Goal: Information Seeking & Learning: Learn about a topic

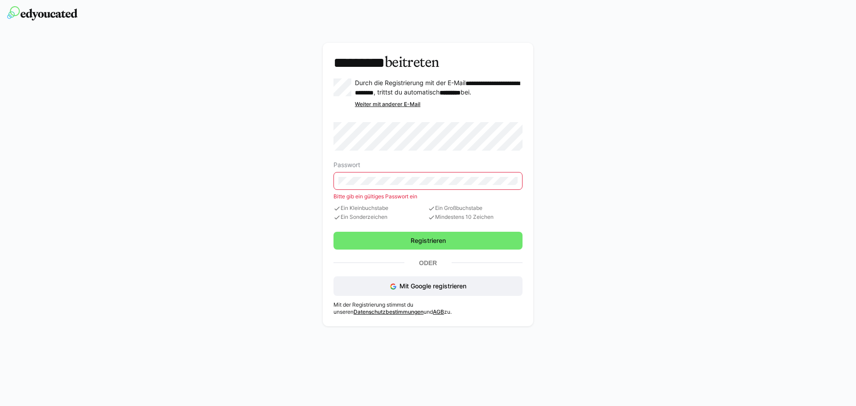
click at [0, 406] on nordpass-autofill-portal at bounding box center [0, 406] width 0 height 0
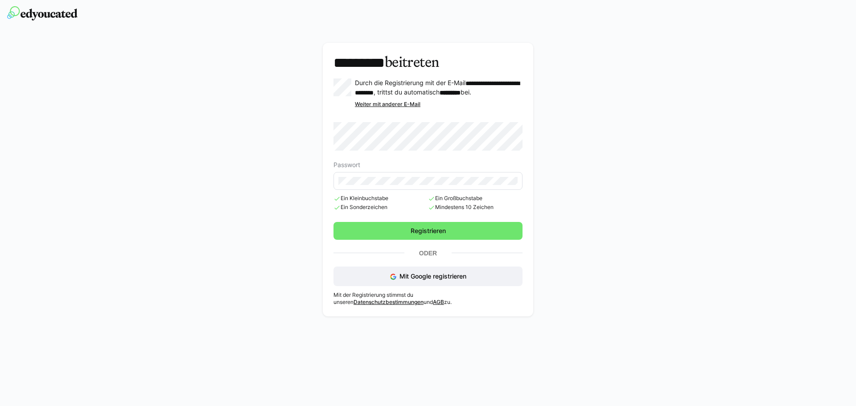
click at [0, 406] on nordpass-portal at bounding box center [0, 406] width 0 height 0
click at [435, 232] on span "Registrieren" at bounding box center [427, 231] width 189 height 18
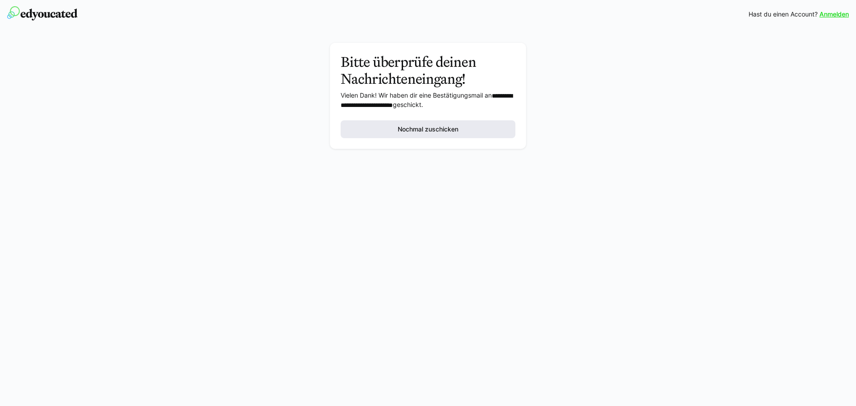
click at [424, 129] on span "Nochmal zuschicken" at bounding box center [427, 129] width 63 height 9
click at [243, 115] on div "**********" at bounding box center [428, 98] width 502 height 111
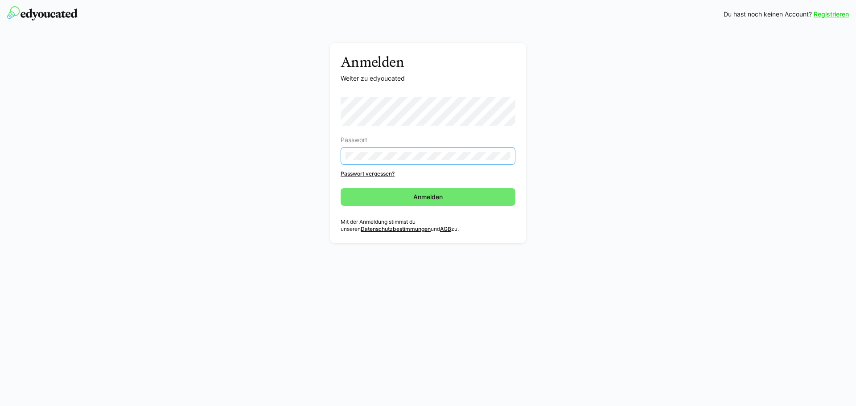
click at [0, 406] on nordpass-portal at bounding box center [0, 406] width 0 height 0
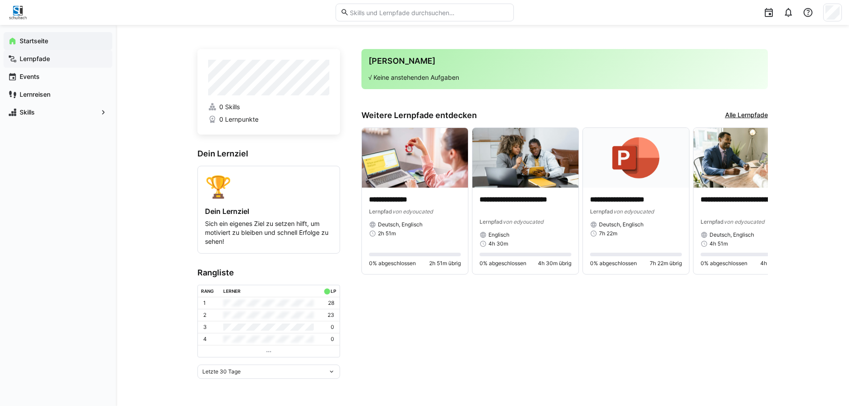
click at [0, 0] on app-navigation-label "Lernpfade" at bounding box center [0, 0] width 0 height 0
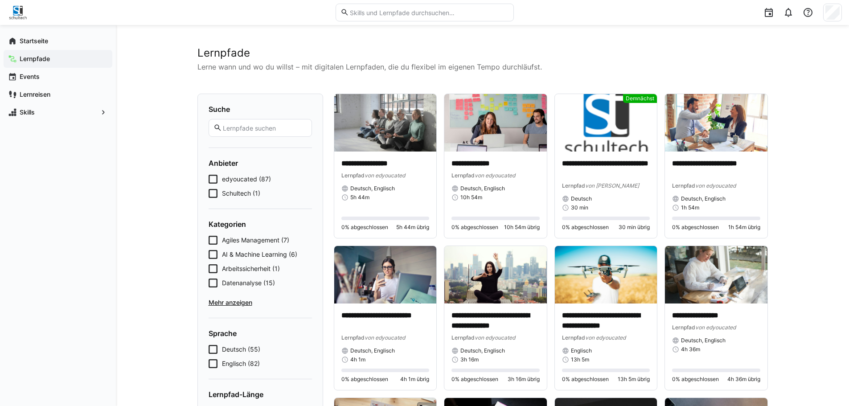
click at [240, 193] on span "Schultech (1)" at bounding box center [241, 193] width 38 height 9
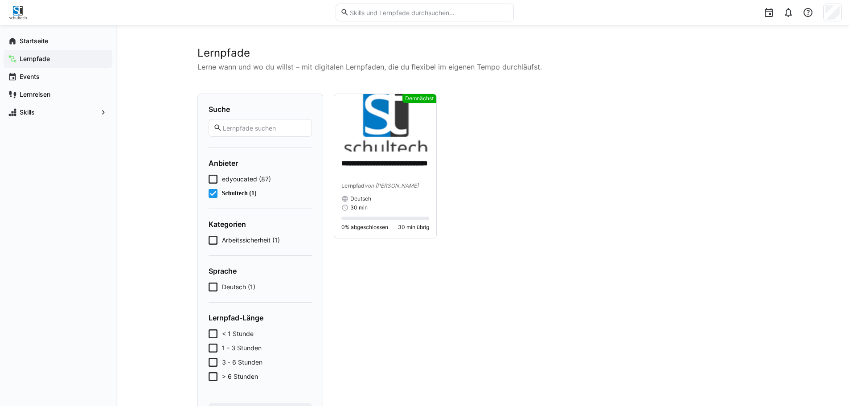
click at [240, 193] on span "Schultech (1)" at bounding box center [239, 193] width 35 height 9
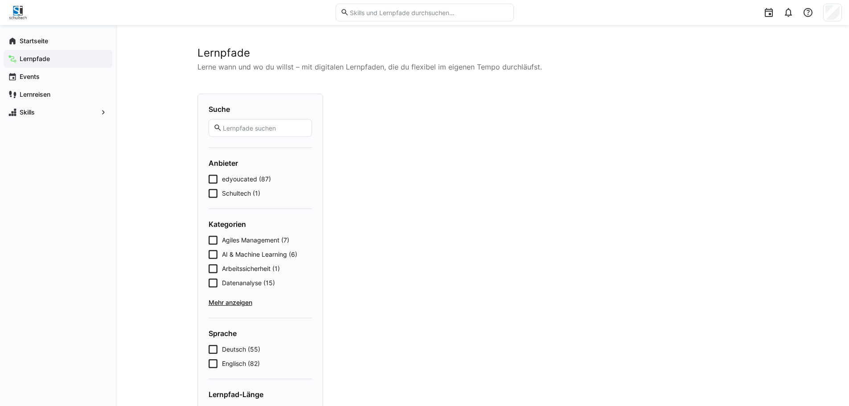
click at [240, 193] on span "Schultech (1)" at bounding box center [241, 193] width 38 height 9
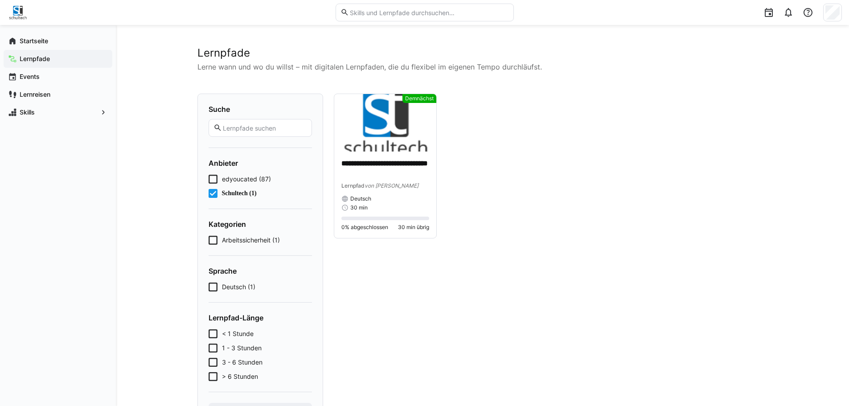
click at [240, 193] on span "Schultech (1)" at bounding box center [239, 193] width 35 height 9
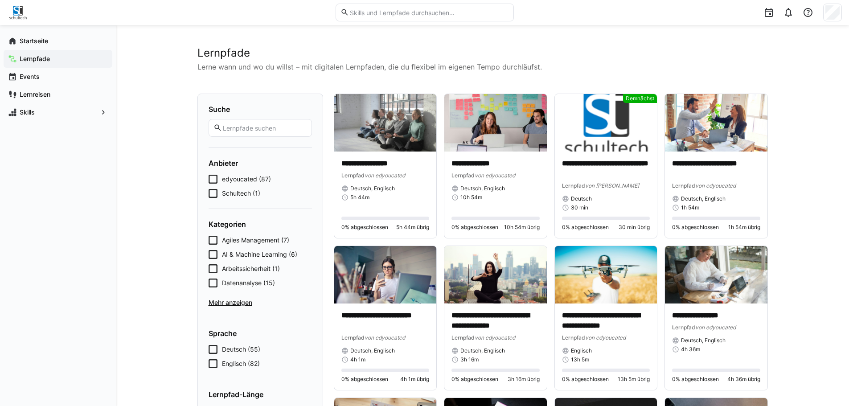
drag, startPoint x: 252, startPoint y: 83, endPoint x: 256, endPoint y: 41, distance: 42.1
click at [247, 128] on input "text" at bounding box center [264, 128] width 85 height 8
type input "Docker"
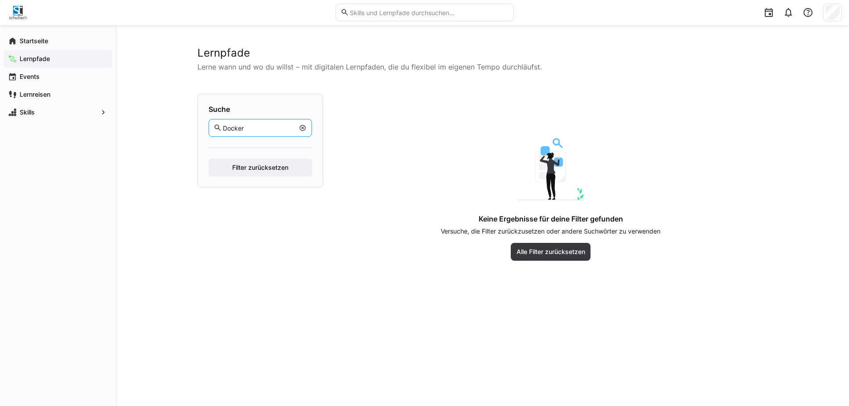
drag, startPoint x: 253, startPoint y: 126, endPoint x: 195, endPoint y: 123, distance: 58.1
click at [195, 123] on div "Lernpfade Lerne wann und wo du willst – mit digitalen Lernpfaden, die du flexib…" at bounding box center [482, 215] width 733 height 381
type input "D"
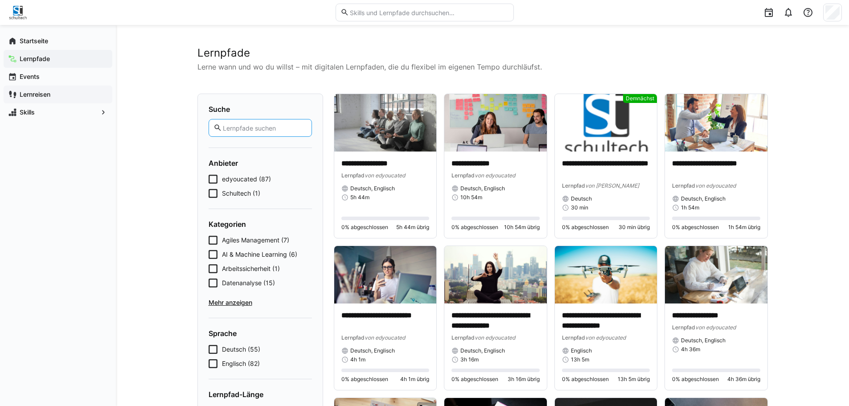
click at [0, 0] on app-navigation-label "Lernreisen" at bounding box center [0, 0] width 0 height 0
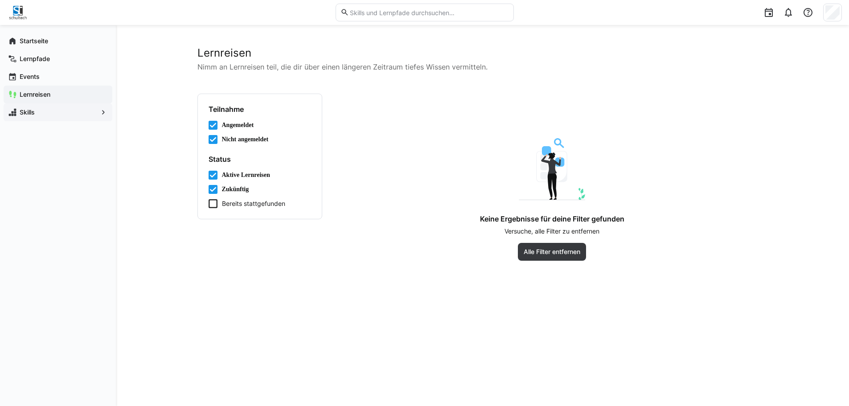
click at [41, 114] on span "Skills" at bounding box center [57, 112] width 79 height 9
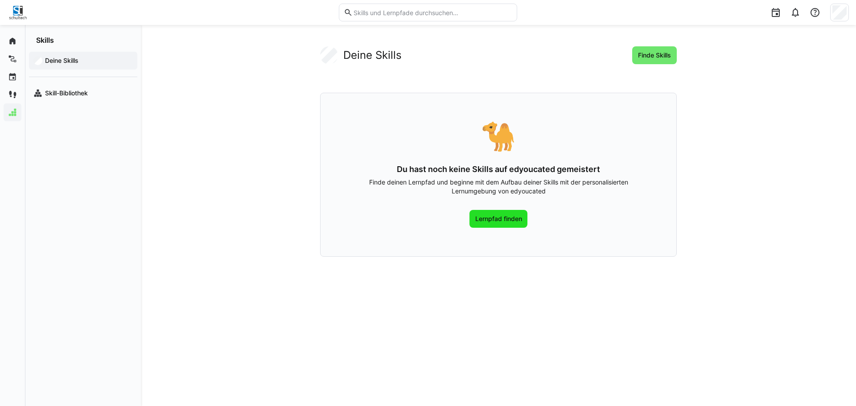
click at [494, 216] on span "Lernpfad finden" at bounding box center [498, 218] width 49 height 9
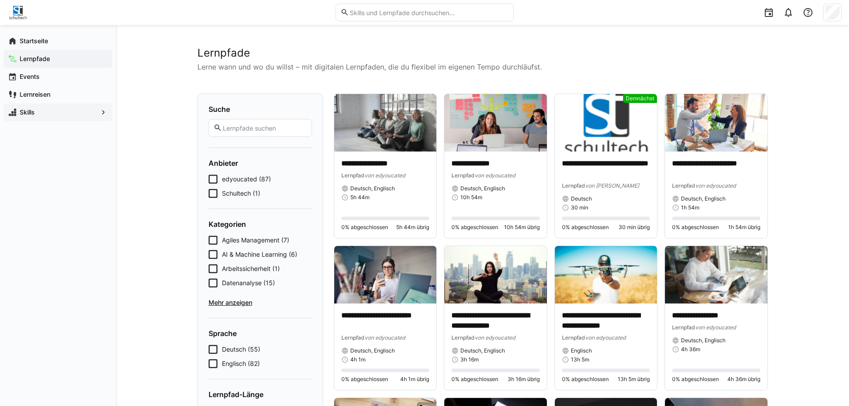
click at [239, 303] on span "Mehr anzeigen" at bounding box center [260, 302] width 103 height 9
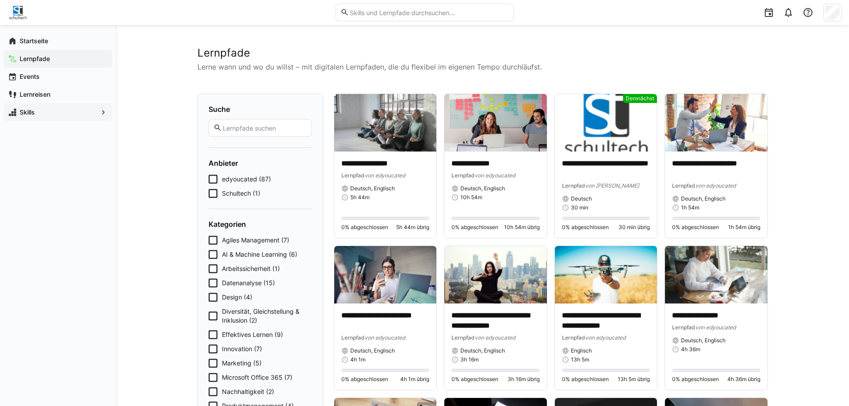
scroll to position [89, 0]
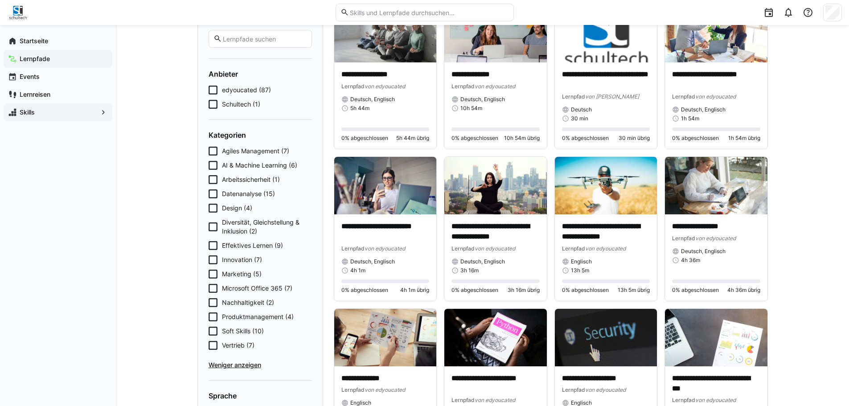
click at [235, 335] on span "Soft Skills (10)" at bounding box center [243, 331] width 42 height 9
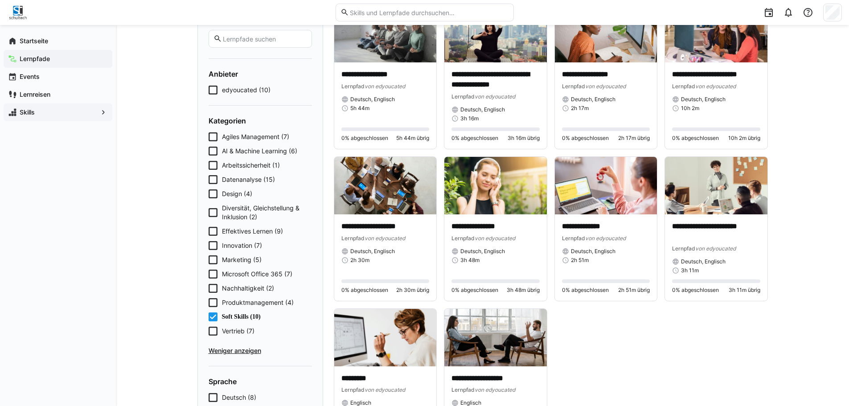
click at [245, 318] on span "Soft Skills (10)" at bounding box center [241, 317] width 39 height 9
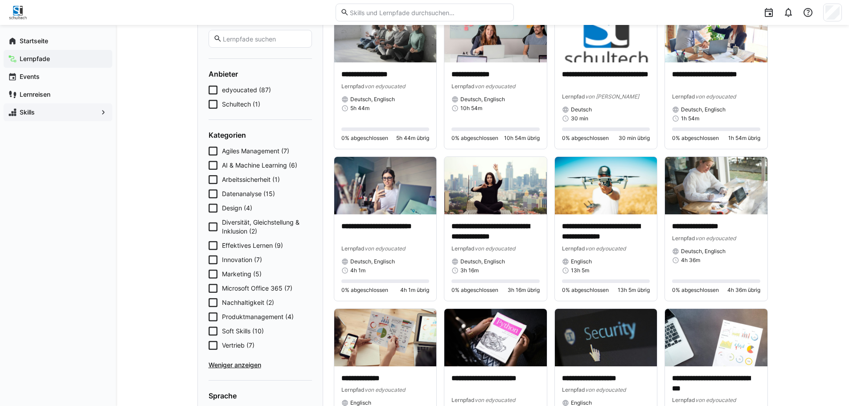
click at [234, 256] on span "Innovation (7)" at bounding box center [242, 259] width 40 height 9
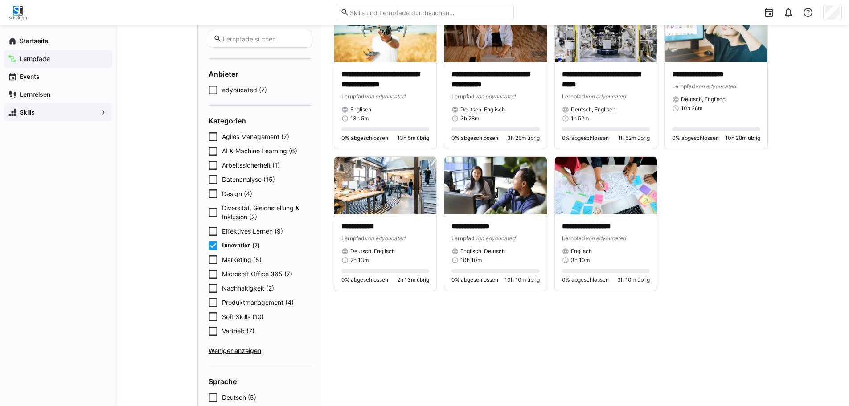
click at [244, 245] on span "Innovation (7)" at bounding box center [241, 245] width 38 height 9
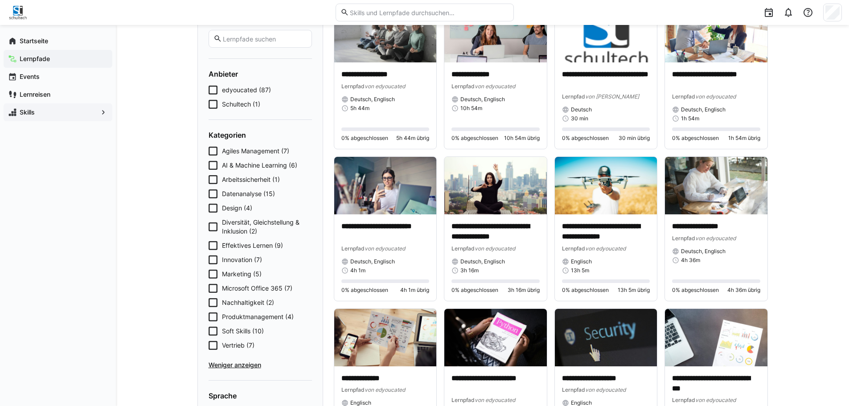
click at [245, 243] on span "Effektives Lernen (9)" at bounding box center [252, 245] width 61 height 9
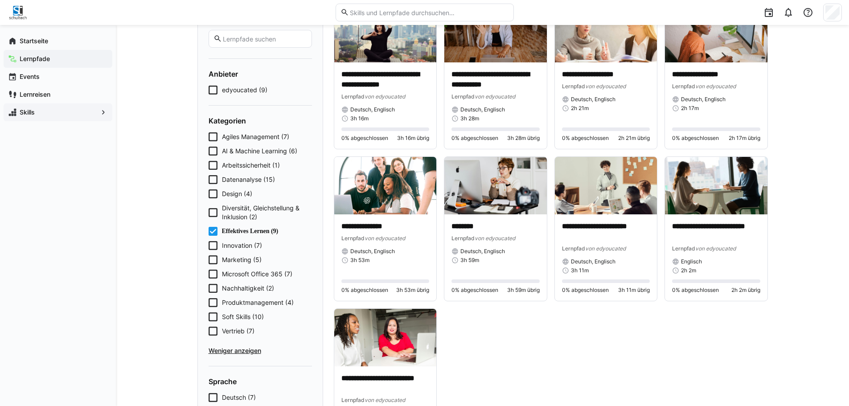
click at [255, 226] on div "Agiles Management (7) AI & Machine Learning (6) Arbeitssicherheit (1) Datenanal…" at bounding box center [260, 243] width 103 height 223
click at [251, 230] on span "Effektives Lernen (9)" at bounding box center [250, 231] width 57 height 9
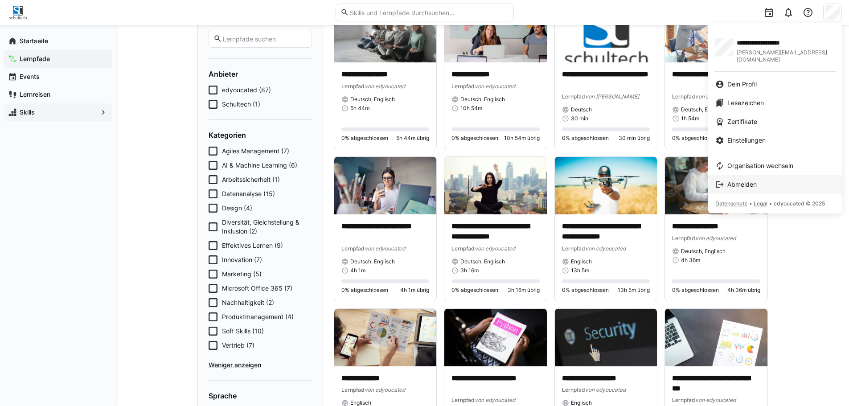
click at [751, 180] on span "Abmelden" at bounding box center [742, 184] width 29 height 9
